Goal: Information Seeking & Learning: Learn about a topic

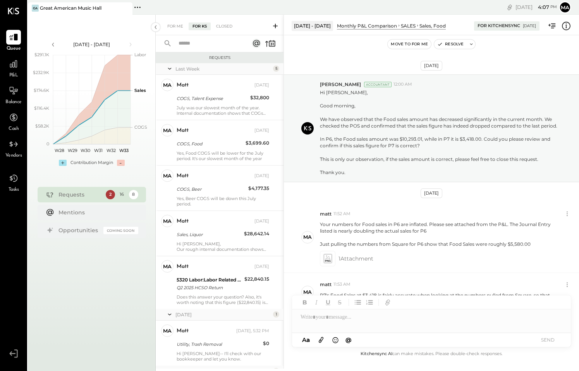
scroll to position [27, 0]
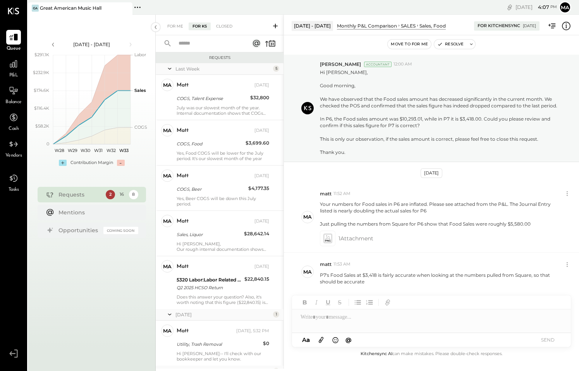
click at [178, 31] on div "For Me For KS Closed" at bounding box center [220, 25] width 128 height 21
click at [176, 25] on div "For Me" at bounding box center [175, 26] width 24 height 8
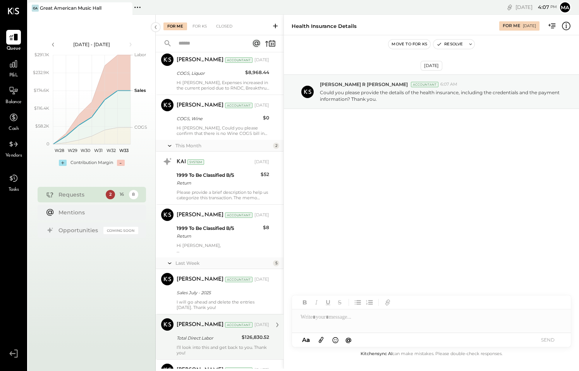
scroll to position [548, 0]
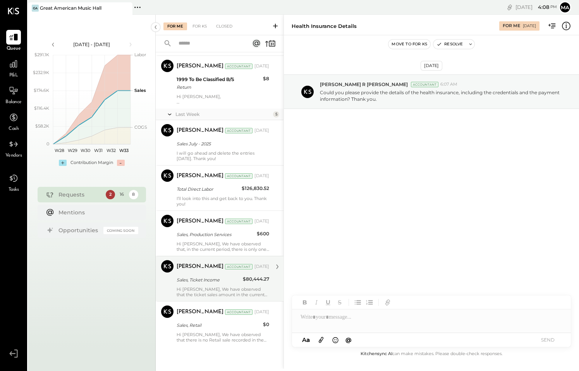
click at [226, 290] on div "Hi Matt, We have observed that the ticket sales amount in the current period ha…" at bounding box center [223, 291] width 93 height 11
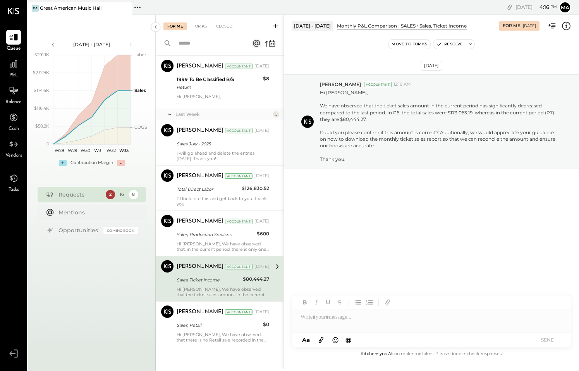
drag, startPoint x: 354, startPoint y: 324, endPoint x: 360, endPoint y: 320, distance: 7.1
click at [354, 323] on div at bounding box center [431, 320] width 279 height 23
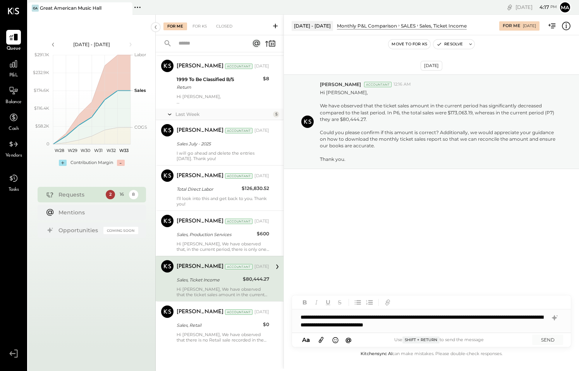
click at [321, 339] on icon at bounding box center [321, 339] width 9 height 9
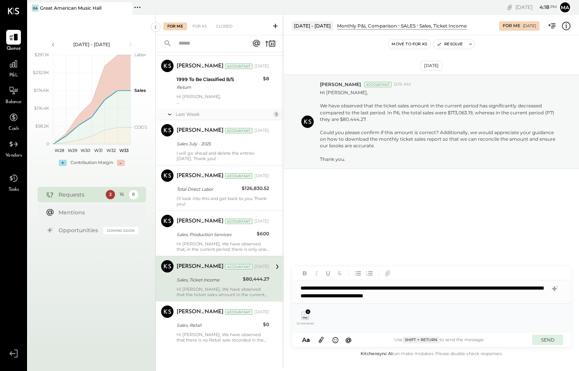
click at [544, 340] on button "SEND" at bounding box center [547, 339] width 31 height 10
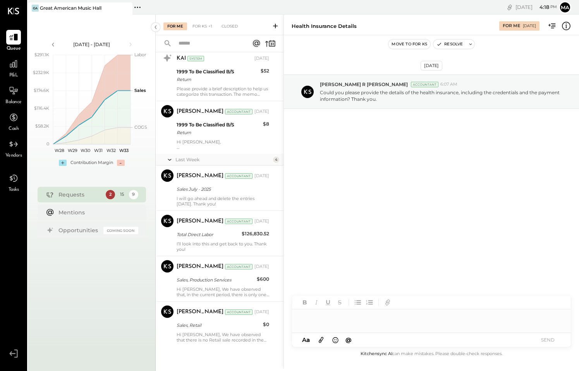
scroll to position [23, 0]
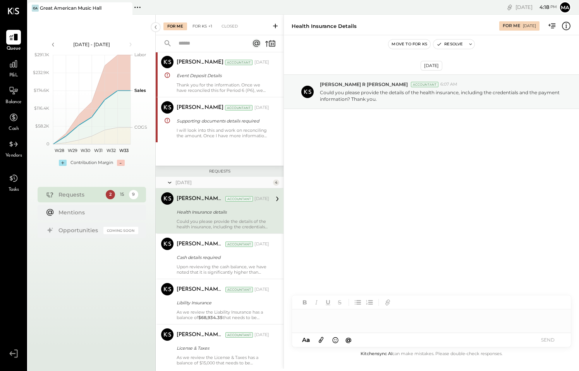
click at [206, 28] on div "For KS +1" at bounding box center [203, 26] width 28 height 8
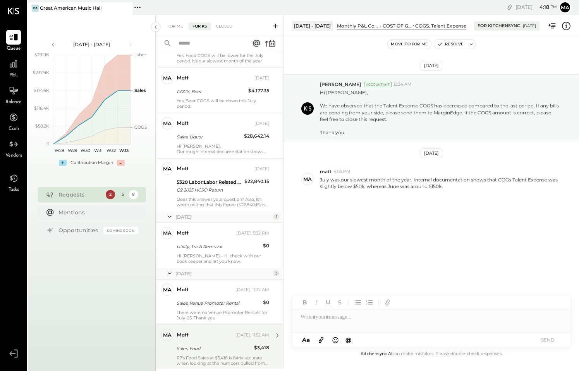
scroll to position [167, 0]
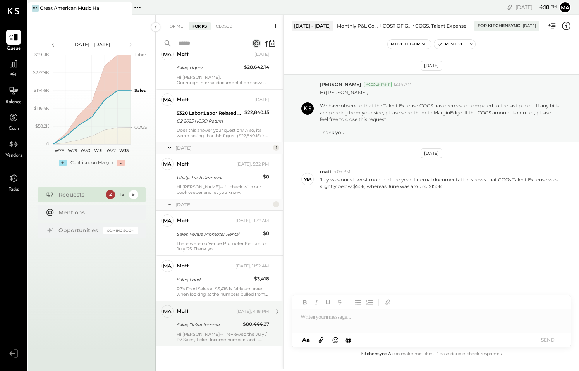
click at [208, 337] on div "Hi Rizwan-- I reviewed the July / P7 Sales, Ticket Income numbers and it looks …" at bounding box center [223, 336] width 93 height 11
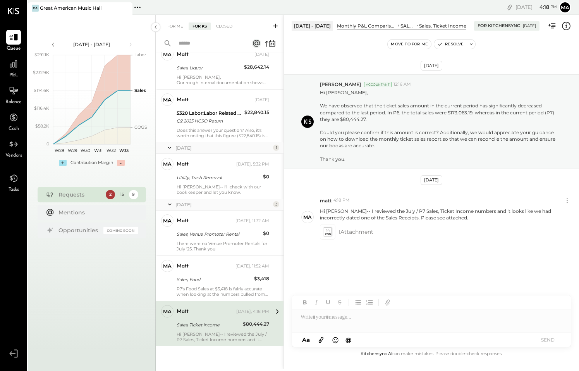
click at [316, 321] on div at bounding box center [431, 320] width 279 height 23
click at [329, 234] on icon at bounding box center [327, 231] width 8 height 9
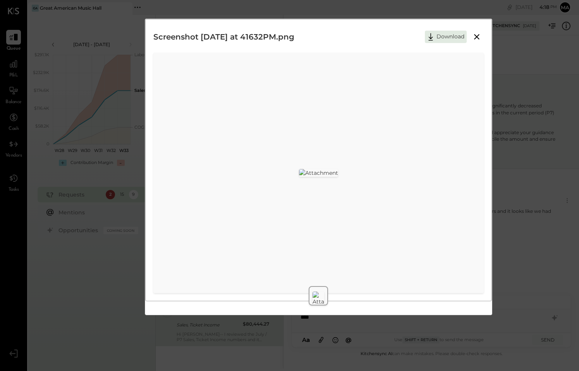
click at [480, 34] on icon at bounding box center [476, 36] width 5 height 5
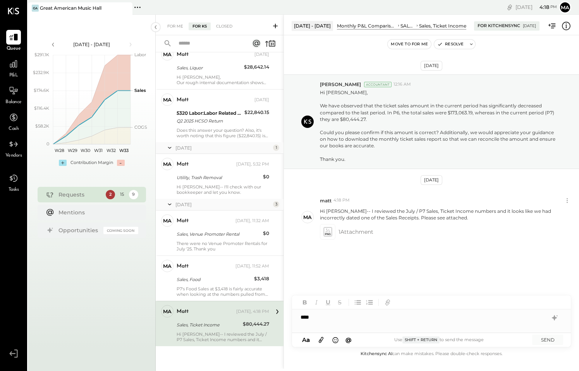
drag, startPoint x: 344, startPoint y: 324, endPoint x: 341, endPoint y: 320, distance: 5.1
click at [344, 324] on div "***" at bounding box center [431, 316] width 279 height 15
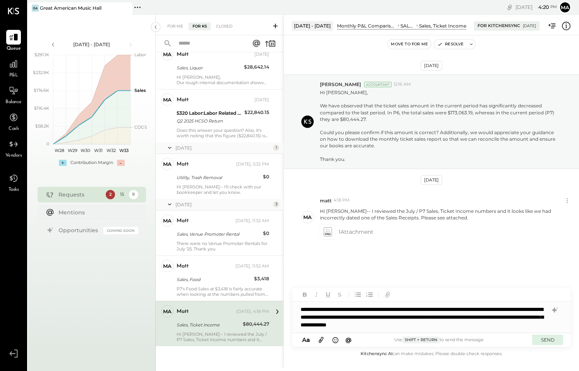
click at [547, 339] on button "SEND" at bounding box center [547, 339] width 31 height 10
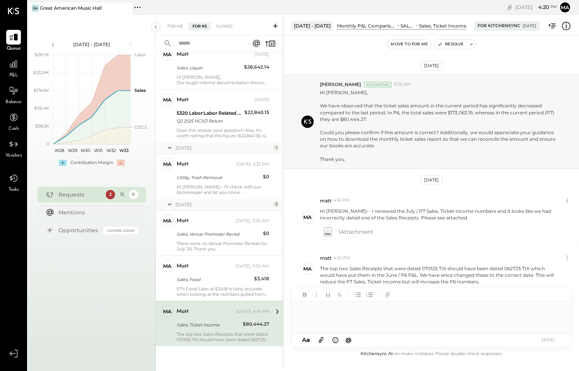
scroll to position [0, 0]
click at [330, 233] on icon at bounding box center [327, 234] width 5 height 2
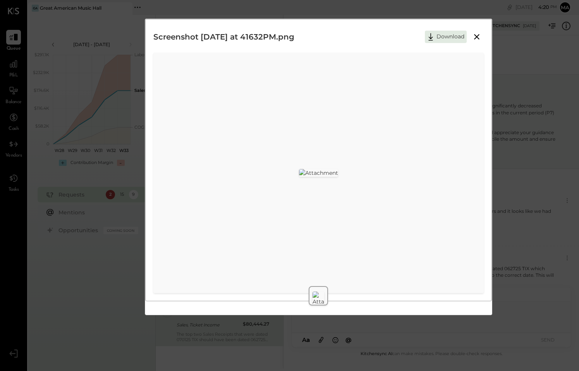
click at [521, 266] on div "Screenshot 2025-08-13 at 41632PM.png Download" at bounding box center [289, 185] width 579 height 371
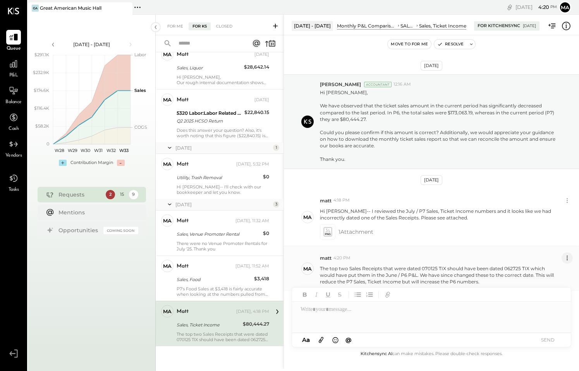
click at [567, 256] on icon at bounding box center [567, 258] width 8 height 8
click at [548, 271] on button "Edit Message" at bounding box center [547, 271] width 52 height 13
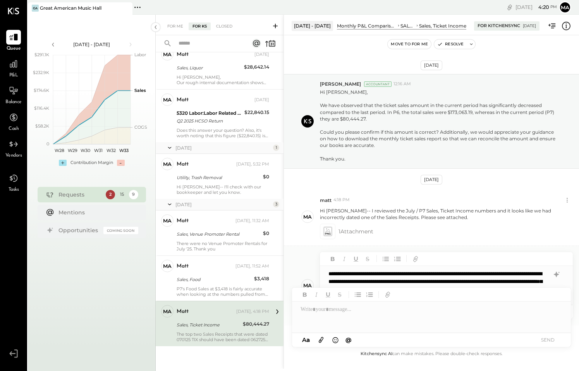
click at [475, 272] on div "**********" at bounding box center [443, 285] width 247 height 39
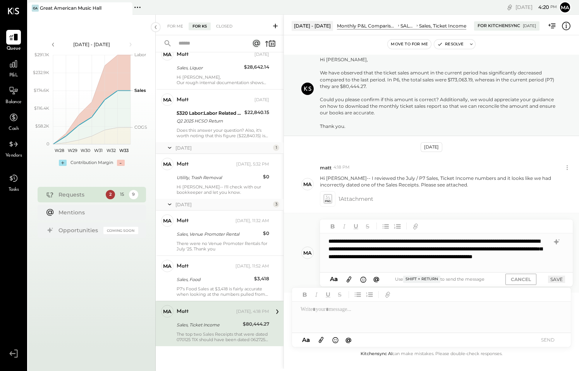
scroll to position [34, 0]
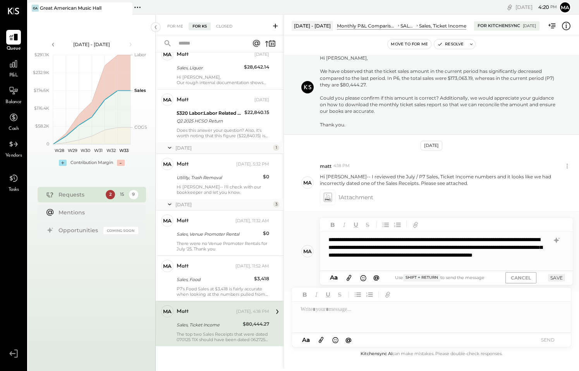
click at [556, 277] on button "SAVE" at bounding box center [556, 277] width 17 height 7
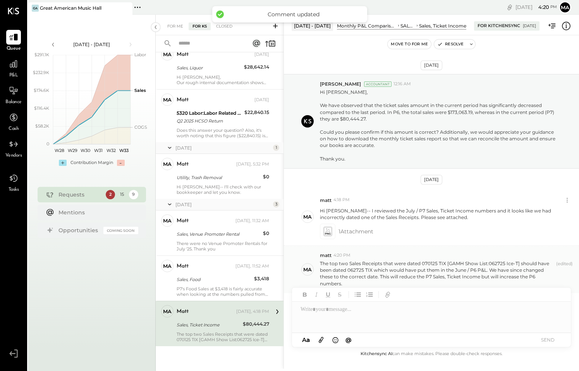
scroll to position [2, 0]
click at [172, 22] on div "For Me For KS Closed" at bounding box center [220, 25] width 128 height 21
click at [171, 24] on div "For Me" at bounding box center [175, 26] width 24 height 8
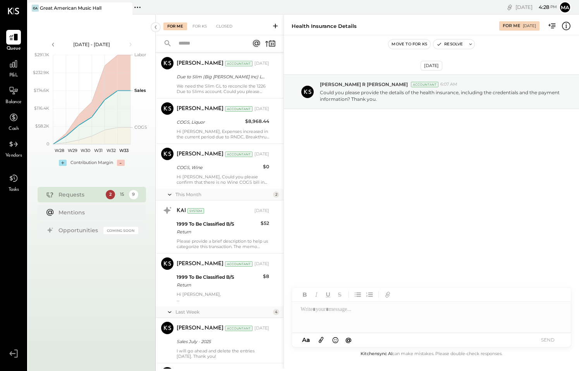
scroll to position [503, 0]
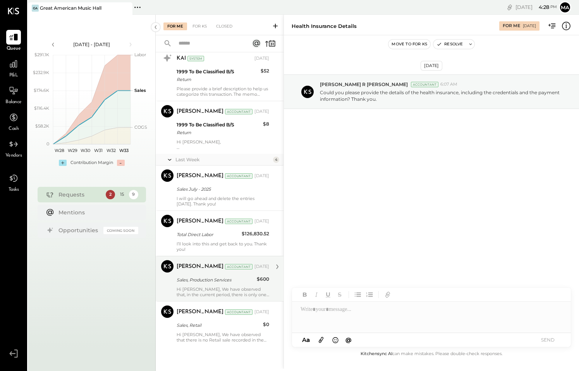
click at [231, 292] on div "Hi Matt, We have observed that, in the current period, there is only one invoic…" at bounding box center [223, 291] width 93 height 11
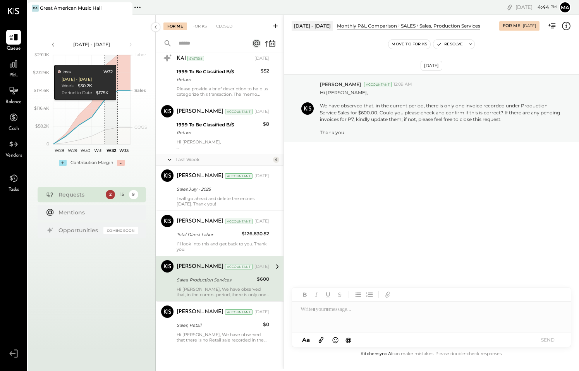
click at [328, 317] on div at bounding box center [431, 316] width 279 height 31
click at [547, 340] on button "SEND" at bounding box center [547, 339] width 31 height 10
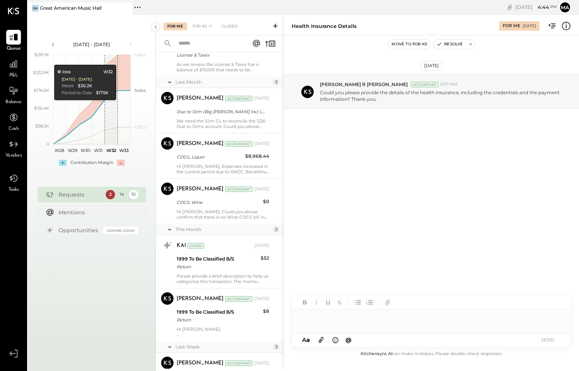
scroll to position [457, 0]
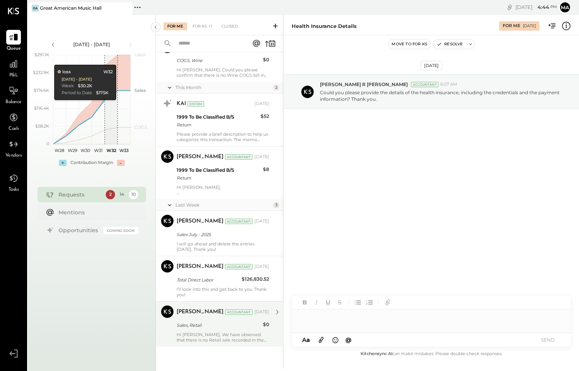
click at [225, 333] on div "Hi [PERSON_NAME], We have observed that there is no Retail sale recorded in the…" at bounding box center [223, 337] width 93 height 11
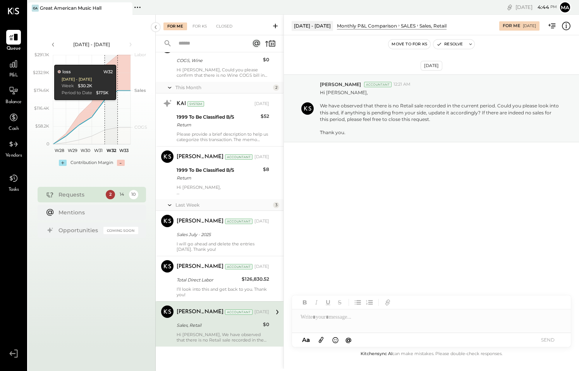
click at [321, 322] on div at bounding box center [431, 316] width 279 height 15
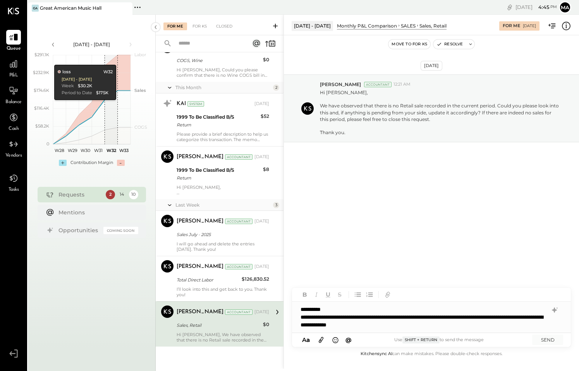
click at [387, 326] on div "**********" at bounding box center [424, 320] width 247 height 15
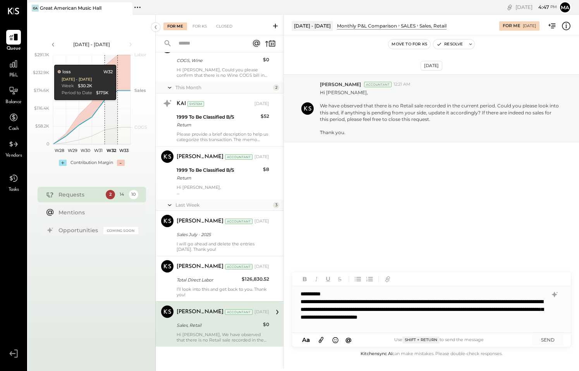
click at [531, 309] on div "**********" at bounding box center [424, 312] width 247 height 31
click at [327, 320] on div "**********" at bounding box center [424, 312] width 247 height 31
click at [325, 323] on div "**********" at bounding box center [424, 312] width 247 height 31
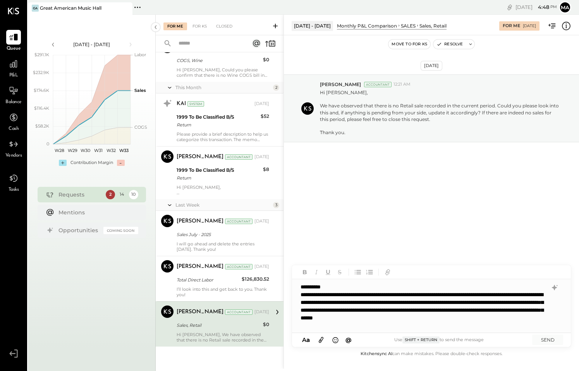
click at [432, 324] on div "**********" at bounding box center [421, 309] width 241 height 39
click at [320, 339] on icon at bounding box center [321, 340] width 5 height 6
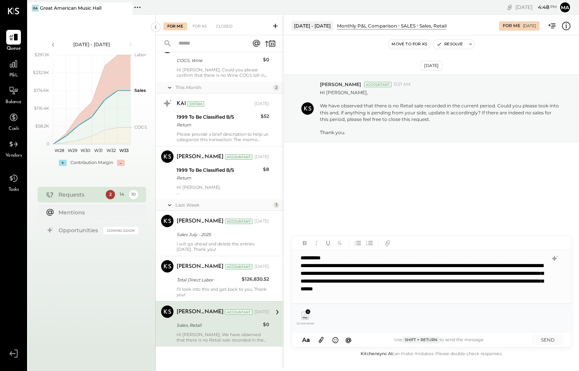
click at [383, 297] on div "**********" at bounding box center [421, 280] width 241 height 39
click at [548, 339] on button "SEND" at bounding box center [547, 339] width 31 height 10
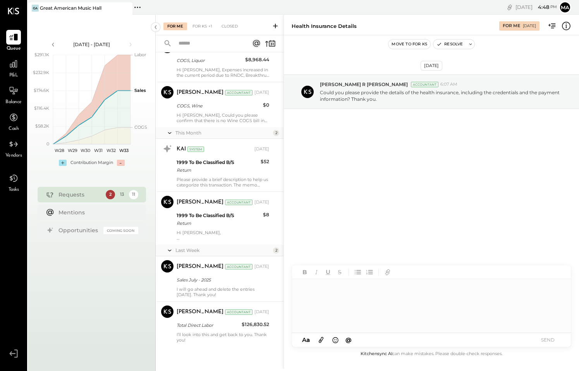
scroll to position [23, 0]
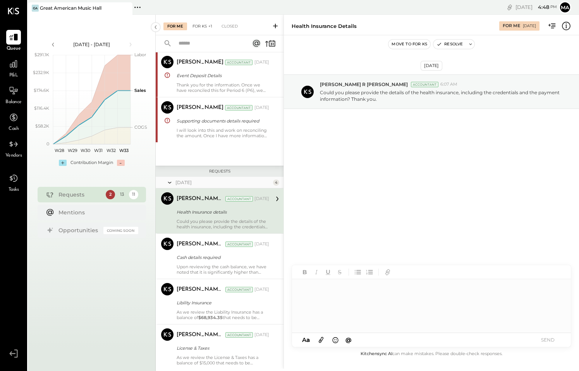
click at [204, 27] on div "For KS +1" at bounding box center [203, 26] width 28 height 8
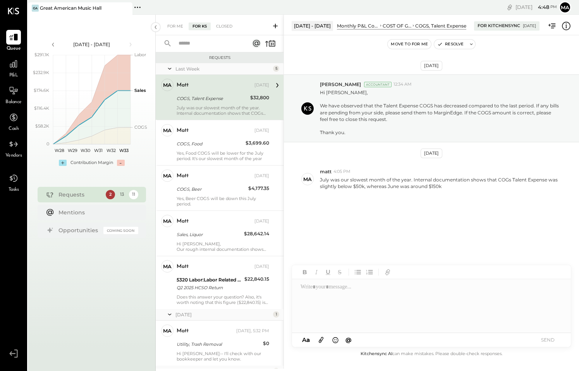
scroll to position [252, 0]
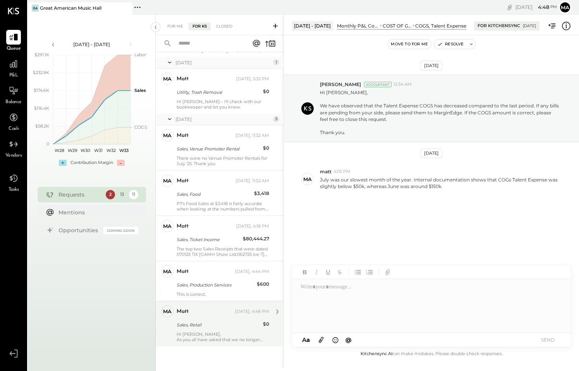
click at [206, 337] on div "As you all have asked that we no longer enter our previously recorded 'BAR' tot…" at bounding box center [223, 339] width 93 height 5
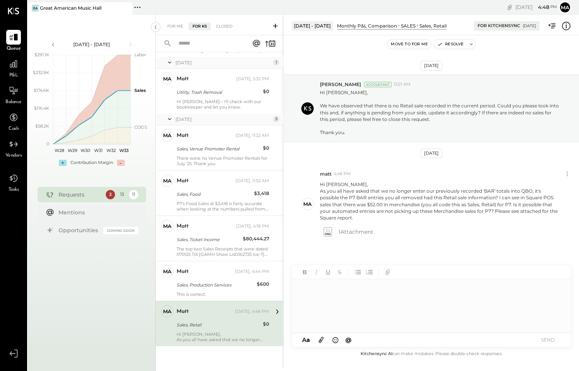
click at [347, 296] on div at bounding box center [428, 306] width 273 height 54
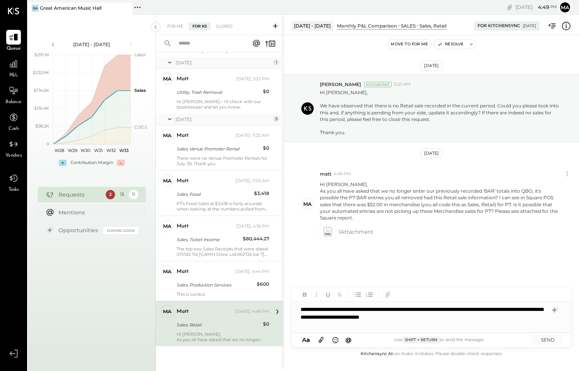
click at [320, 340] on icon at bounding box center [321, 340] width 5 height 6
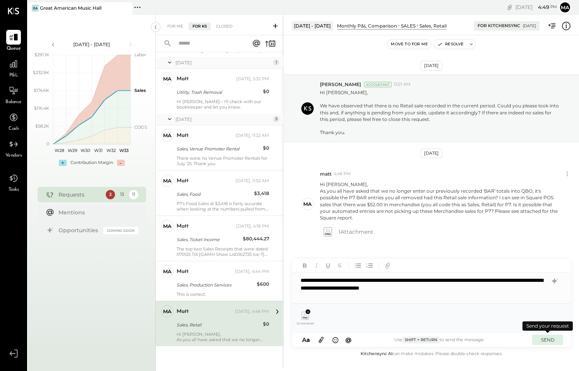
click at [545, 339] on button "SEND" at bounding box center [547, 339] width 31 height 10
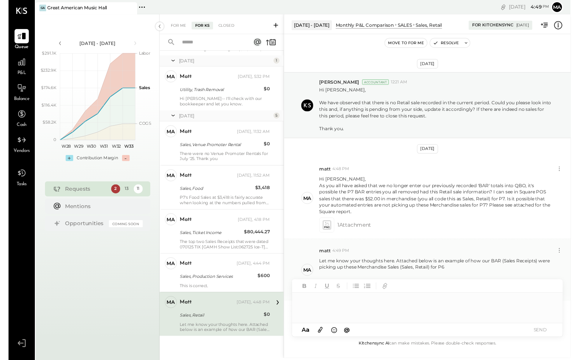
scroll to position [19, 0]
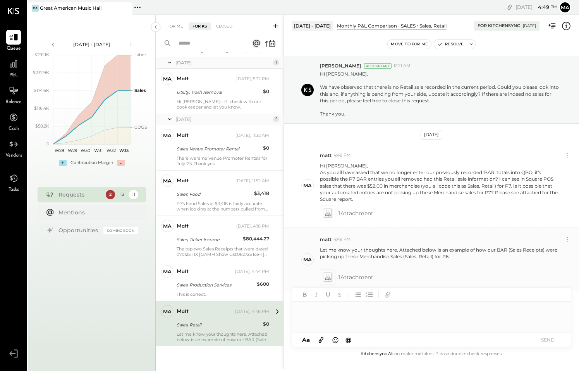
click at [329, 277] on icon at bounding box center [327, 277] width 8 height 9
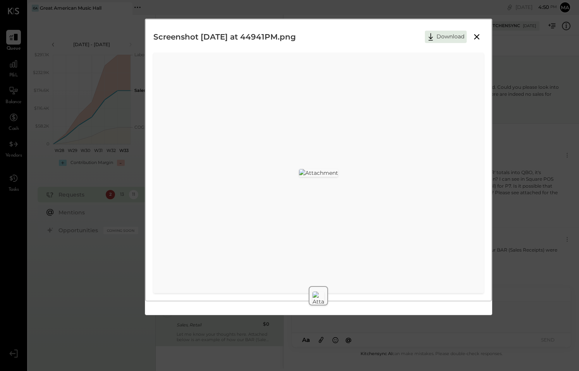
click at [534, 66] on div "Screenshot 2025-08-13 at 44941PM.png Download" at bounding box center [289, 185] width 579 height 371
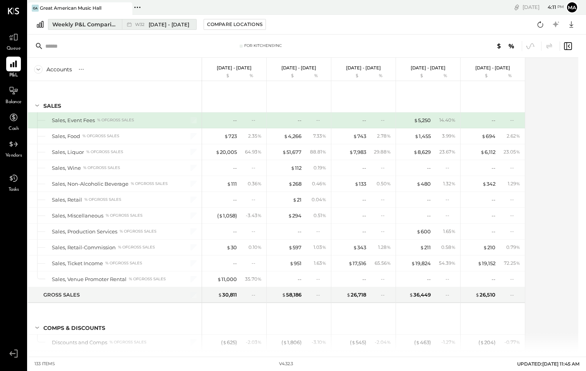
click at [170, 26] on span "[DATE] - [DATE]" at bounding box center [169, 24] width 41 height 7
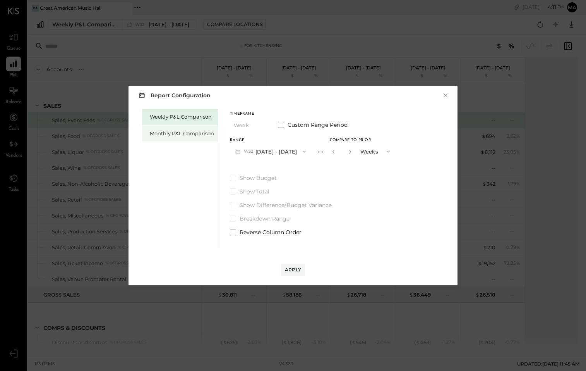
click at [177, 135] on div "Monthly P&L Comparison" at bounding box center [182, 133] width 64 height 7
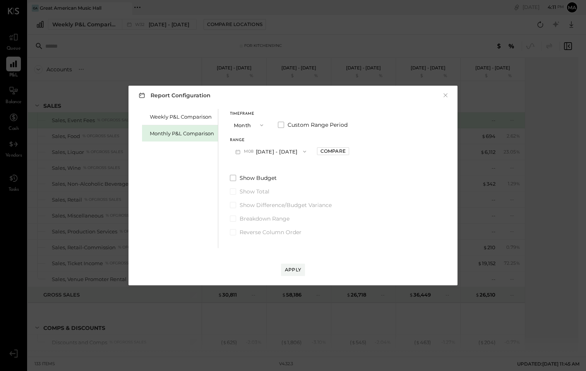
click at [311, 150] on div "Range M08 [DATE] - [DATE] Compare" at bounding box center [289, 148] width 119 height 20
click at [293, 151] on button "M08 [DATE] - [DATE]" at bounding box center [271, 151] width 82 height 14
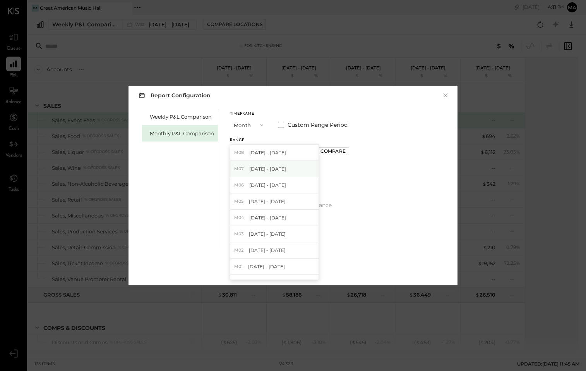
click at [270, 172] on span "[DATE] - [DATE]" at bounding box center [267, 168] width 37 height 7
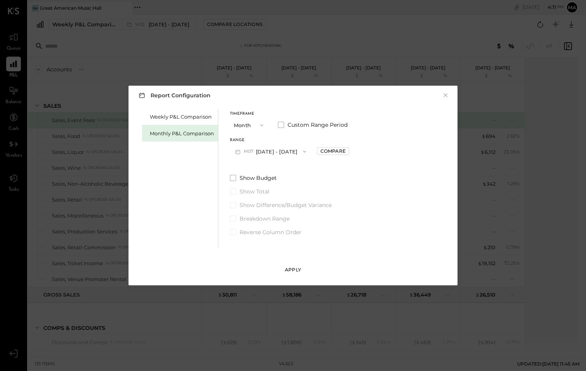
click at [294, 270] on div "Apply" at bounding box center [293, 269] width 16 height 7
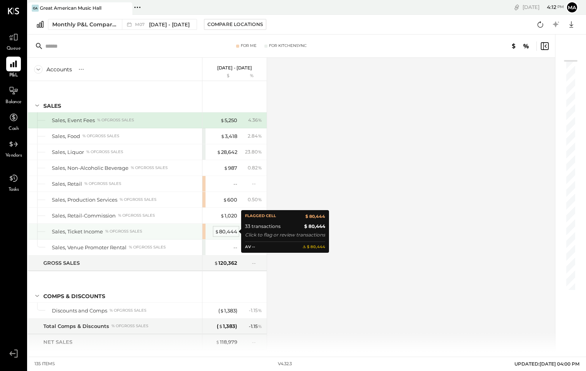
click at [229, 233] on div "$ 80,444" at bounding box center [226, 231] width 22 height 7
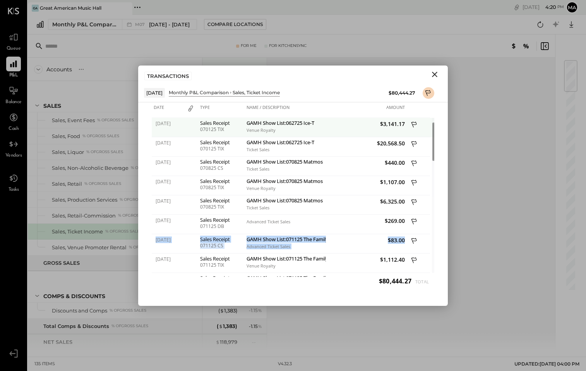
drag, startPoint x: 329, startPoint y: 124, endPoint x: 258, endPoint y: 119, distance: 71.8
click at [326, 119] on div "$3,141.17" at bounding box center [366, 127] width 81 height 19
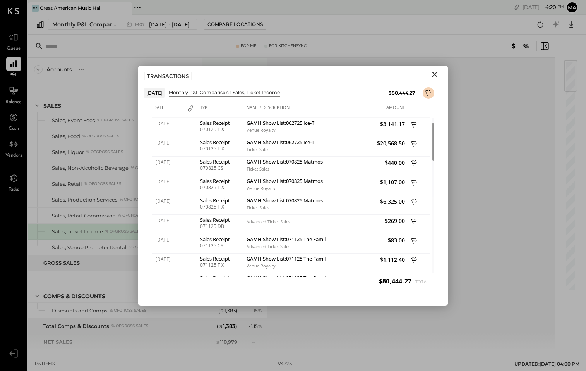
click at [337, 74] on div "TRANSACTIONS" at bounding box center [293, 74] width 310 height 18
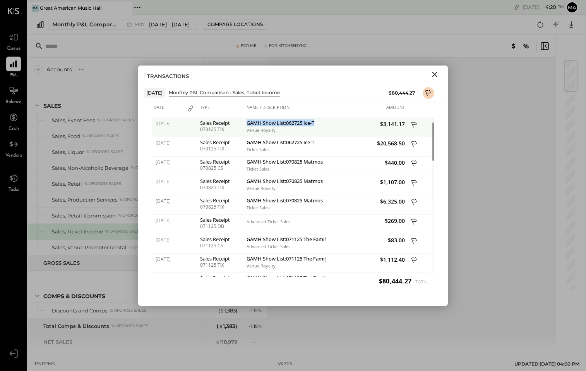
drag, startPoint x: 324, startPoint y: 125, endPoint x: 247, endPoint y: 122, distance: 77.1
click at [247, 122] on div "GAMH Show List:062725 Ice-T Venue Royalty" at bounding box center [285, 127] width 81 height 19
copy div "GAMH Show List:062725 Ice-T"
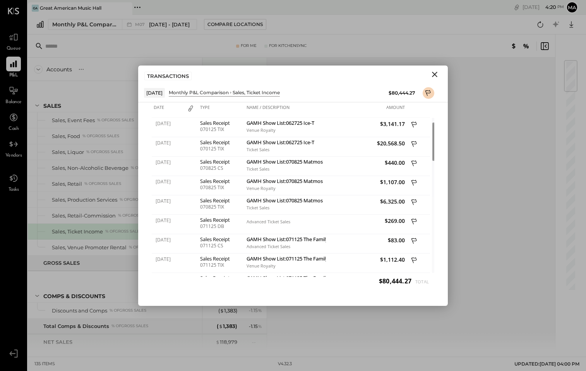
click at [358, 33] on div "Monthly P&L Comparison M07 [DATE] - [DATE] Compare Locations Google Sheets Excel" at bounding box center [307, 25] width 559 height 20
click at [192, 52] on div "For Me For KitchenSync" at bounding box center [292, 45] width 528 height 23
click at [437, 73] on icon "Close" at bounding box center [434, 74] width 5 height 5
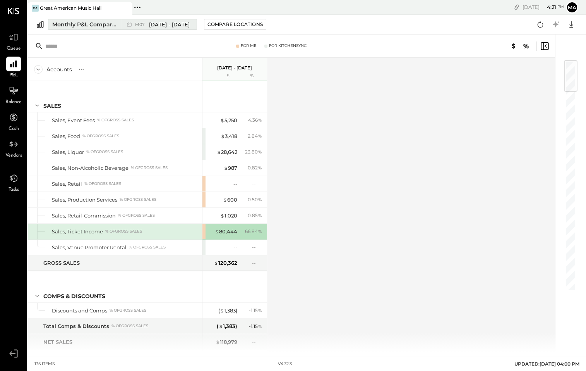
click at [164, 22] on span "[DATE] - [DATE]" at bounding box center [169, 24] width 41 height 7
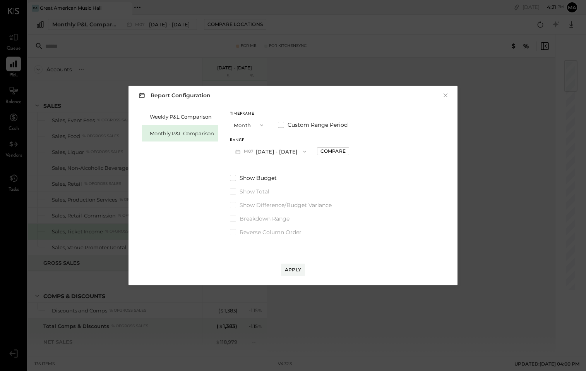
click at [271, 152] on button "M07 [DATE] - [DATE]" at bounding box center [271, 151] width 82 height 14
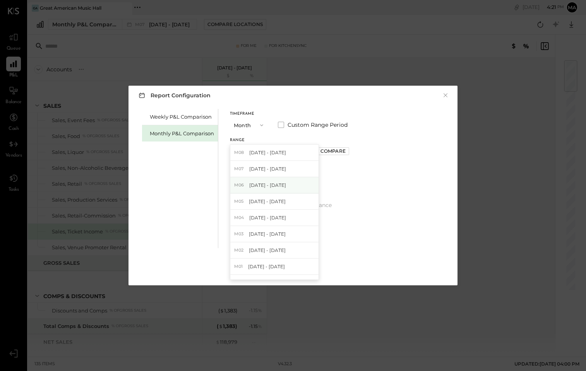
click at [270, 186] on span "[DATE] - [DATE]" at bounding box center [267, 185] width 37 height 7
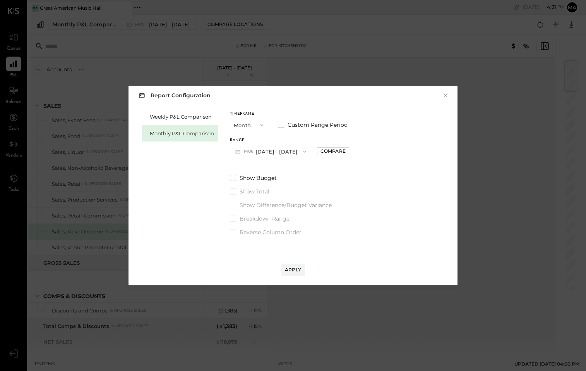
click at [295, 261] on div "Apply" at bounding box center [293, 262] width 314 height 28
click at [292, 273] on button "Apply" at bounding box center [293, 269] width 24 height 12
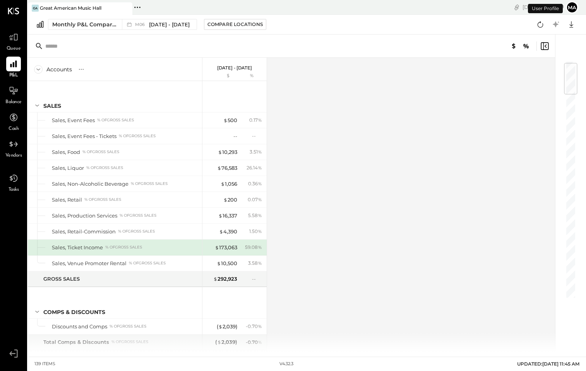
scroll to position [23, 0]
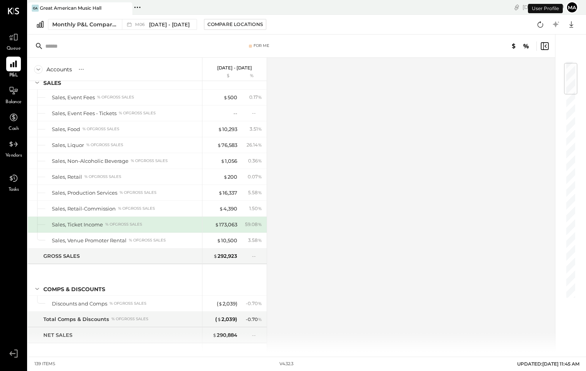
click at [565, 290] on div at bounding box center [566, 192] width 23 height 317
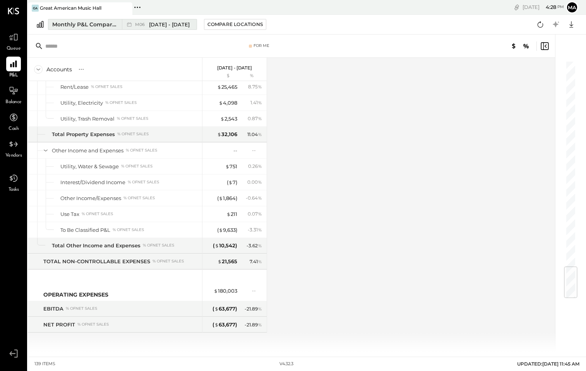
click at [177, 28] on span "[DATE] - [DATE]" at bounding box center [169, 24] width 41 height 7
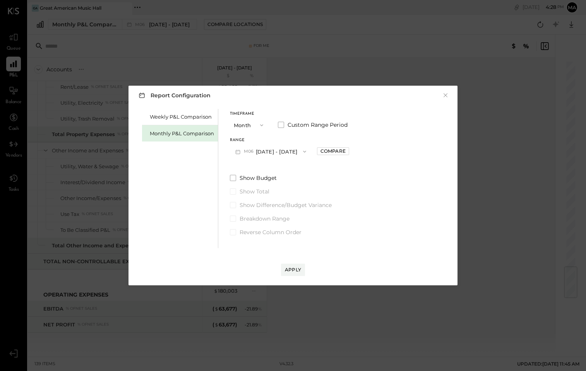
click at [268, 153] on button "M06 [DATE] - [DATE]" at bounding box center [271, 151] width 82 height 14
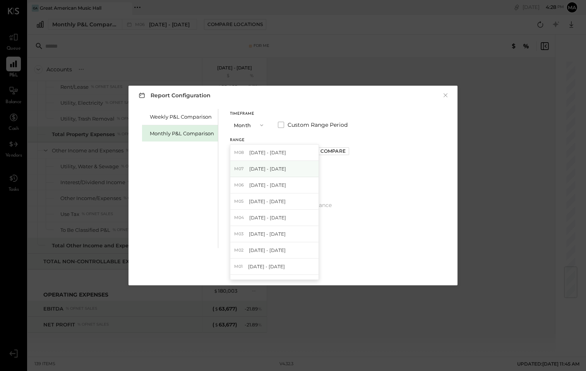
click at [285, 170] on div "M07 [DATE] - [DATE]" at bounding box center [274, 169] width 88 height 16
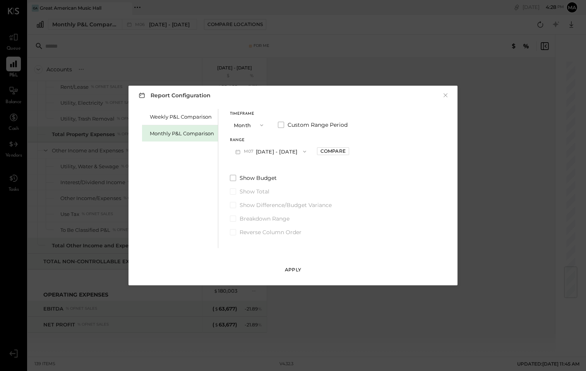
click at [290, 269] on div "Apply" at bounding box center [293, 269] width 16 height 7
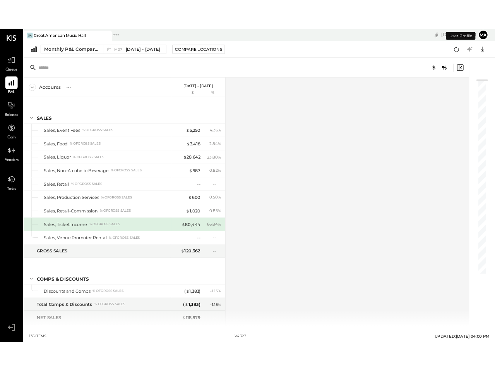
scroll to position [7, 0]
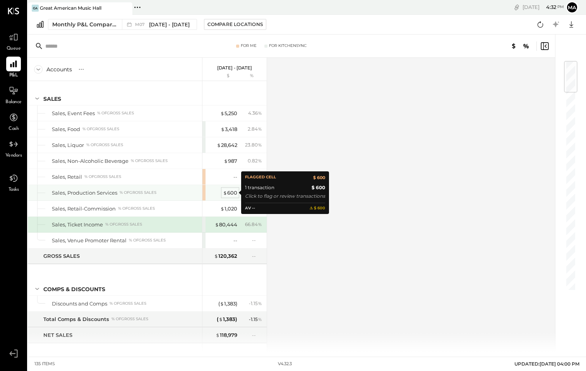
click at [231, 193] on div "$ 600" at bounding box center [230, 192] width 14 height 7
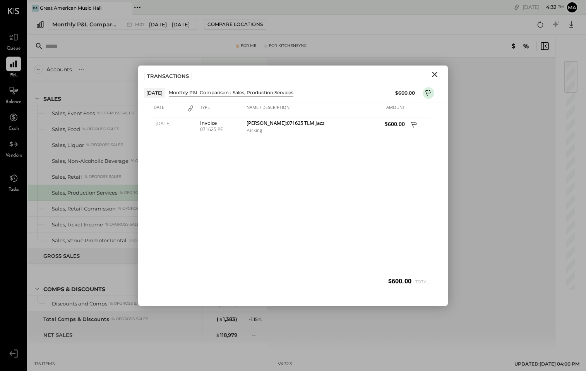
click at [169, 17] on div "Monthly P&L Comparison M07 [DATE] - [DATE] Compare Locations Google Sheets Excel" at bounding box center [307, 25] width 559 height 20
click at [166, 22] on span "[DATE] - [DATE]" at bounding box center [169, 24] width 41 height 7
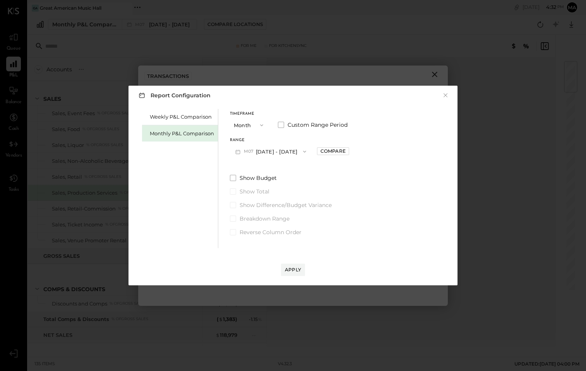
click at [277, 145] on button "M07 [DATE] - [DATE]" at bounding box center [271, 151] width 82 height 14
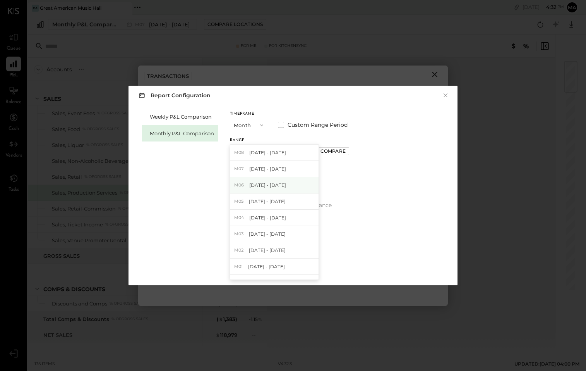
click at [274, 186] on span "[DATE] - [DATE]" at bounding box center [267, 185] width 37 height 7
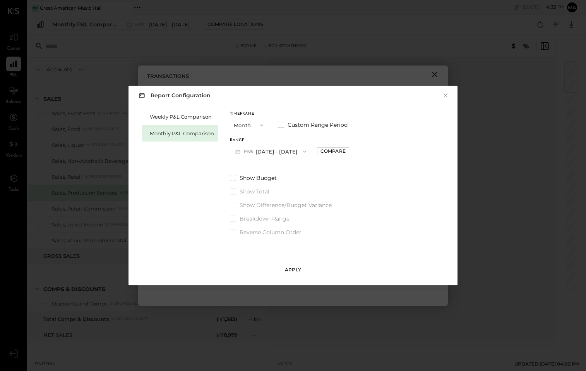
click at [289, 266] on button "Apply" at bounding box center [293, 269] width 24 height 12
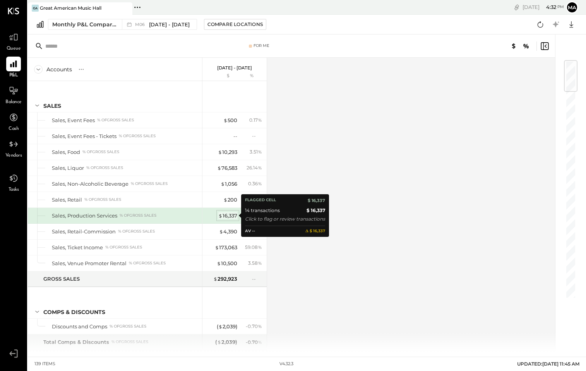
click at [229, 215] on div "$ 16,337" at bounding box center [227, 215] width 19 height 7
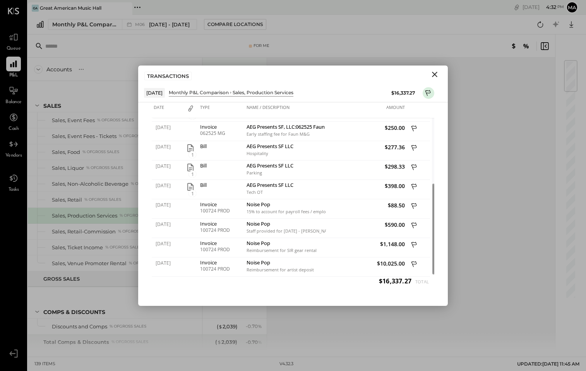
click at [435, 74] on icon "Close" at bounding box center [434, 74] width 5 height 5
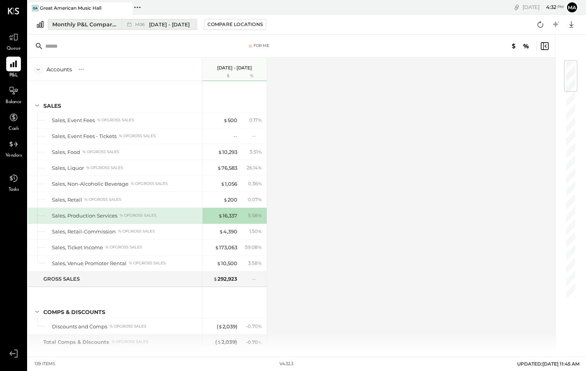
click at [163, 20] on div "M06 [DATE] - [DATE]" at bounding box center [157, 24] width 71 height 10
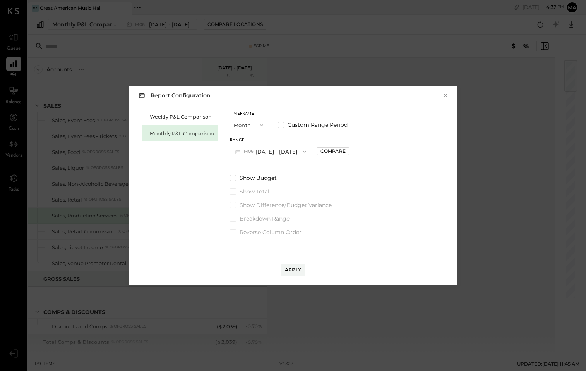
click at [265, 154] on button "M06 [DATE] - [DATE]" at bounding box center [271, 151] width 82 height 14
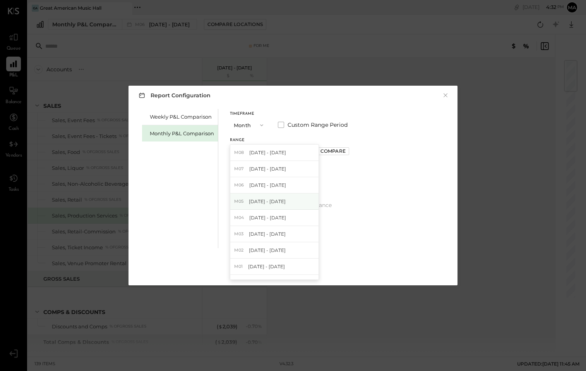
click at [268, 203] on span "[DATE] - [DATE]" at bounding box center [267, 201] width 37 height 7
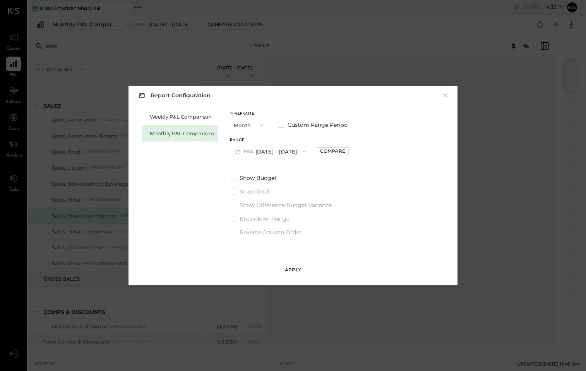
click at [292, 265] on button "Apply" at bounding box center [293, 269] width 24 height 12
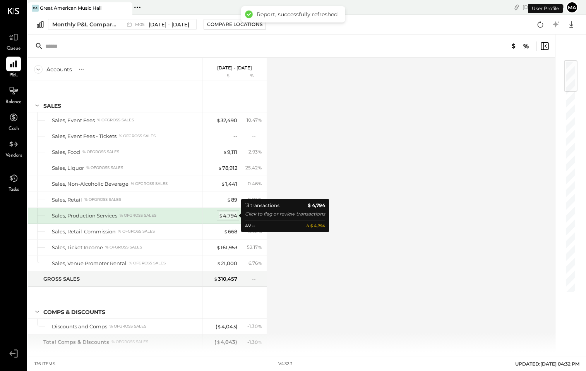
click at [229, 216] on div "$ 4,794" at bounding box center [228, 215] width 19 height 7
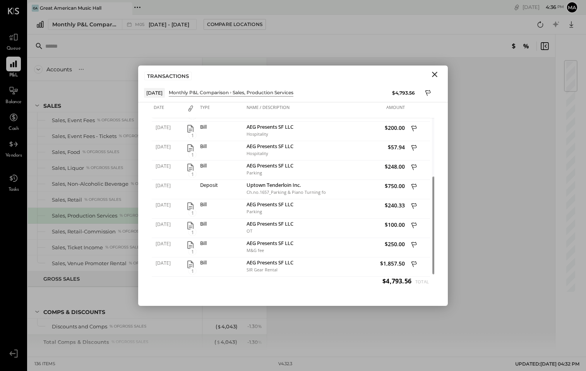
drag, startPoint x: 437, startPoint y: 73, endPoint x: 309, endPoint y: 34, distance: 133.8
click at [437, 73] on icon "Close" at bounding box center [434, 74] width 9 height 9
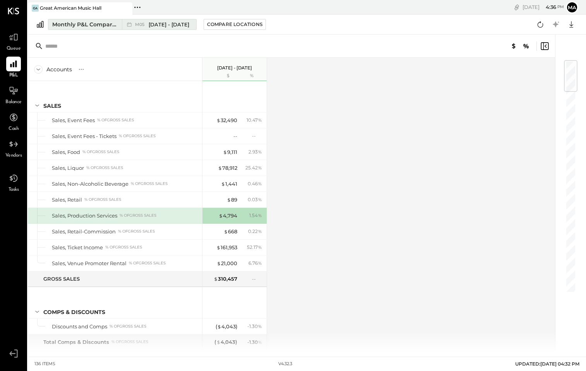
click at [177, 21] on span "[DATE] - [DATE]" at bounding box center [169, 24] width 41 height 7
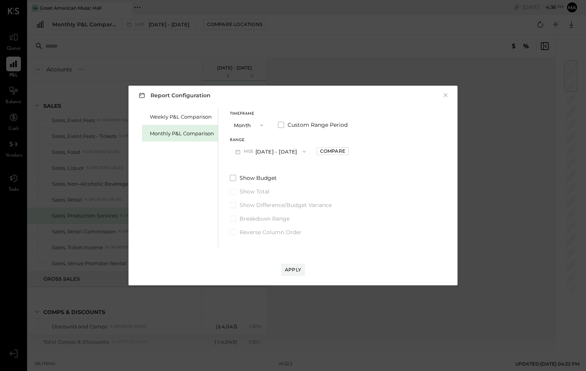
click at [275, 149] on button "M05 [DATE] - [DATE]" at bounding box center [270, 151] width 81 height 14
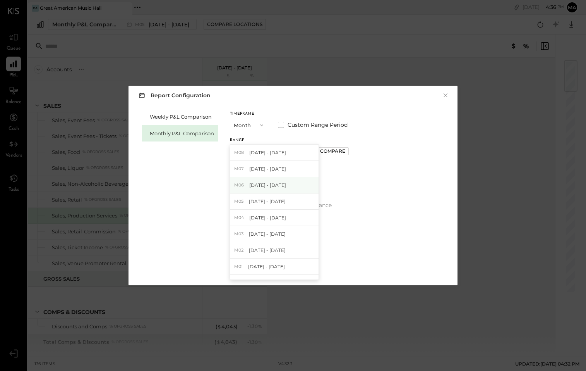
click at [272, 183] on span "[DATE] - [DATE]" at bounding box center [267, 185] width 37 height 7
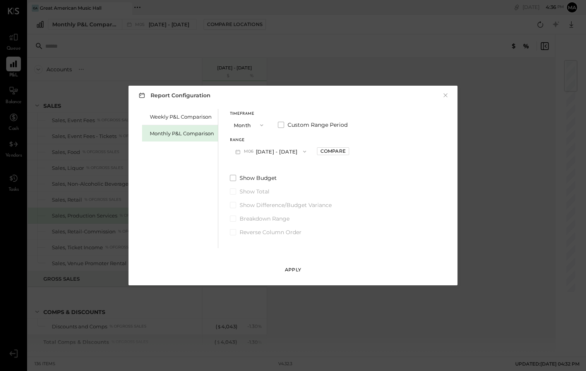
click at [296, 265] on button "Apply" at bounding box center [293, 269] width 24 height 12
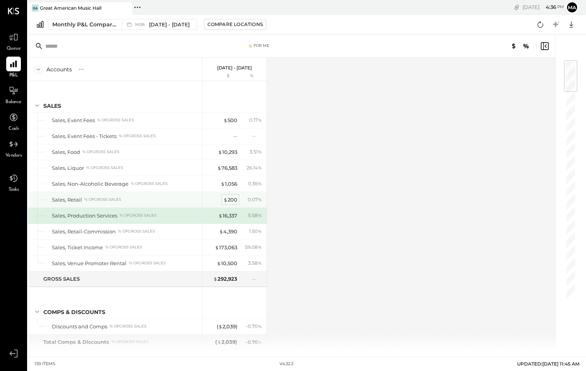
click at [234, 197] on div "$ 200" at bounding box center [230, 199] width 14 height 7
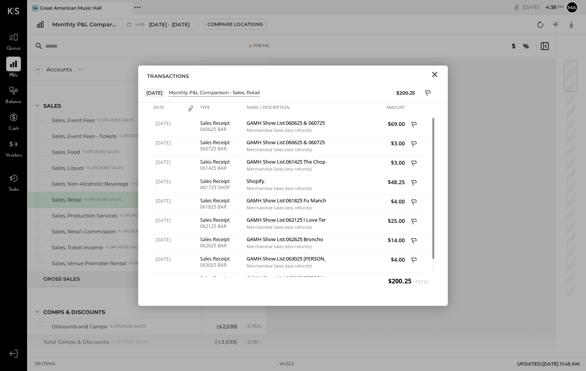
drag, startPoint x: 346, startPoint y: 47, endPoint x: 337, endPoint y: 46, distance: 9.3
click at [346, 47] on div "For Me" at bounding box center [259, 45] width 180 height 5
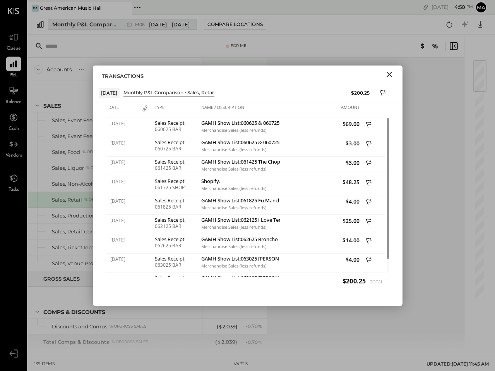
click at [163, 26] on span "[DATE] - [DATE]" at bounding box center [169, 24] width 41 height 7
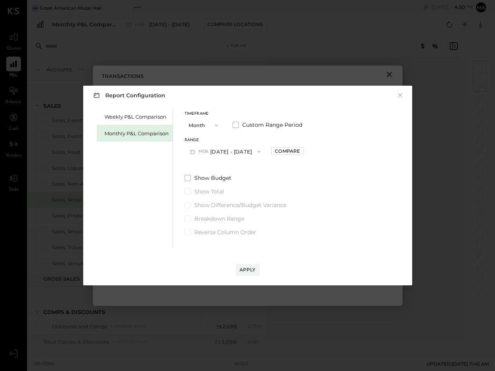
click at [234, 153] on button "M06 [DATE] - [DATE]" at bounding box center [226, 151] width 82 height 14
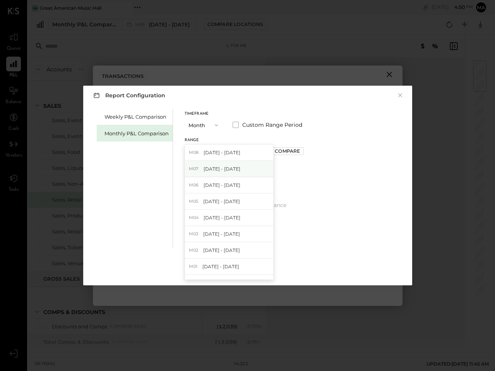
click at [224, 173] on div "M07 [DATE] - [DATE]" at bounding box center [229, 169] width 88 height 16
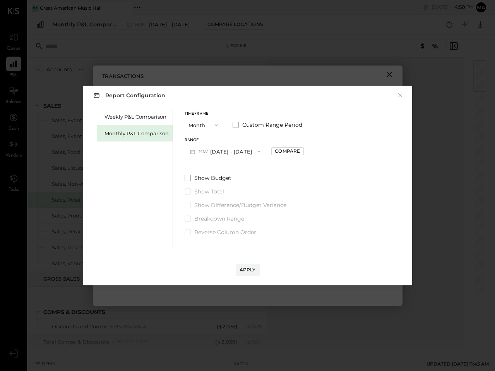
click at [248, 270] on div "Apply" at bounding box center [248, 269] width 16 height 7
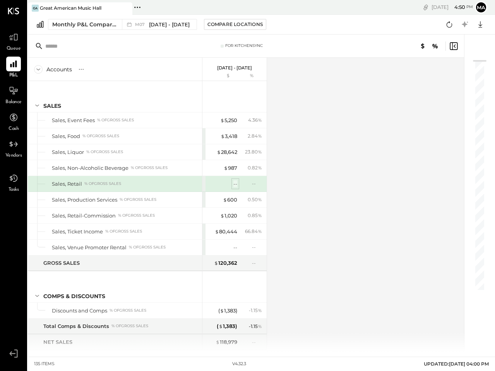
click at [235, 184] on div "--" at bounding box center [236, 183] width 4 height 7
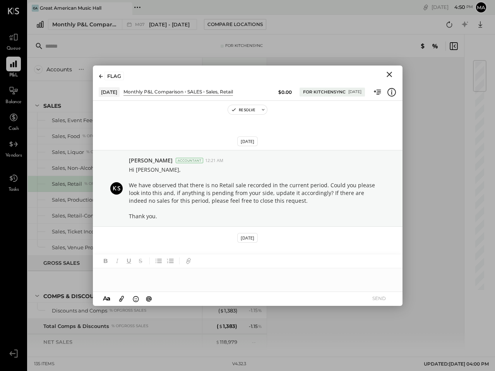
scroll to position [166, 0]
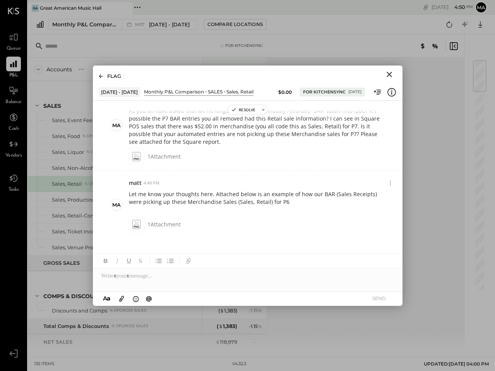
click at [391, 75] on icon "Close" at bounding box center [389, 74] width 9 height 9
